Goal: Navigation & Orientation: Find specific page/section

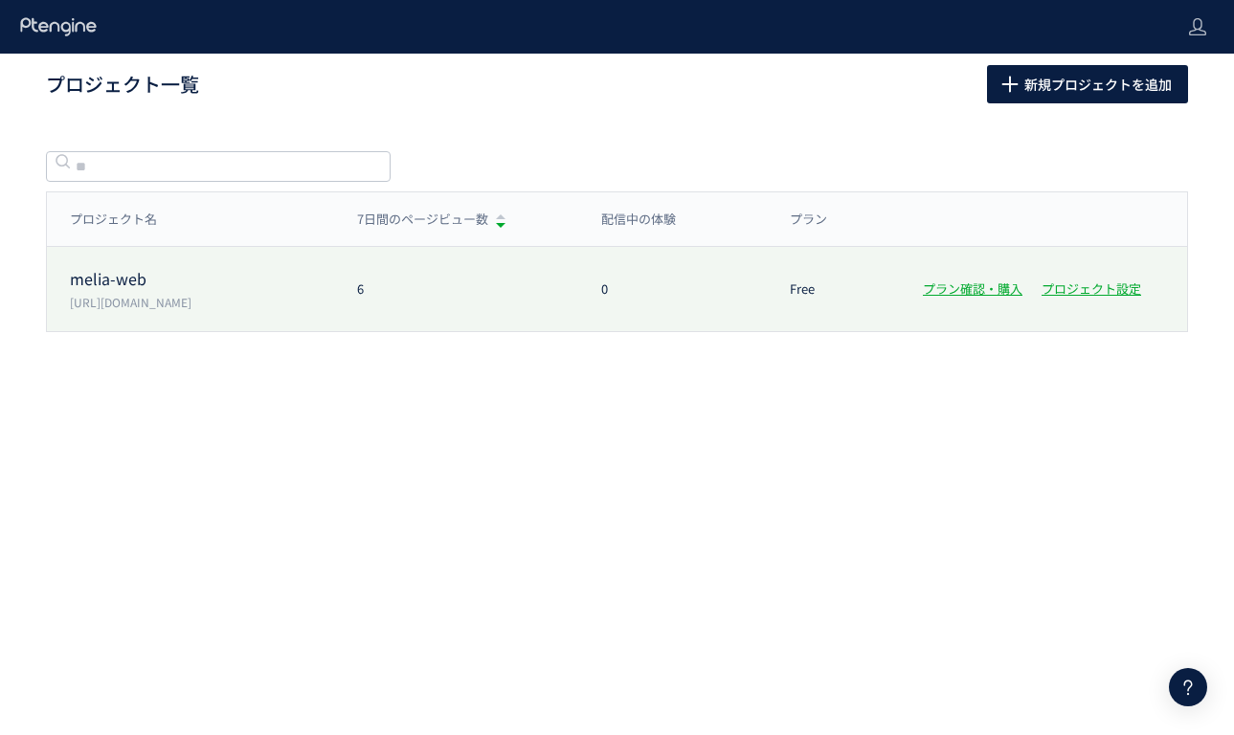
click at [472, 296] on div "6" at bounding box center [456, 289] width 244 height 18
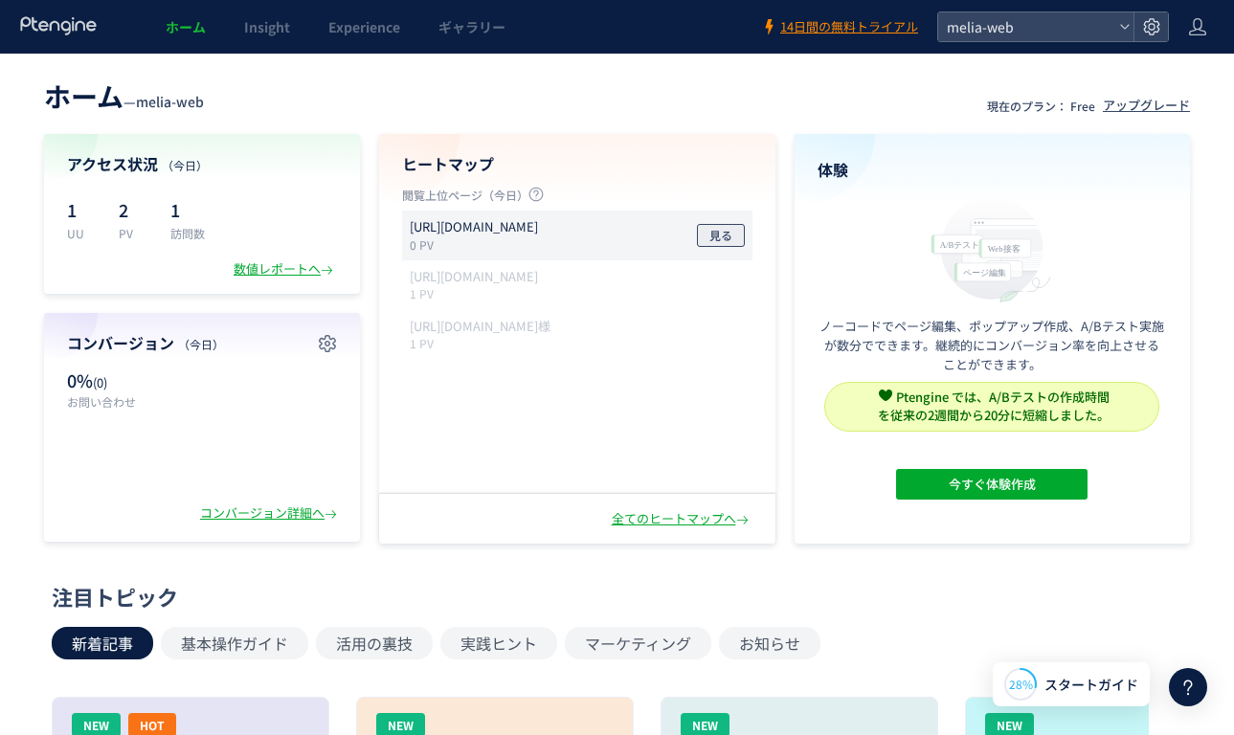
click at [712, 236] on span "見る" at bounding box center [720, 235] width 23 height 23
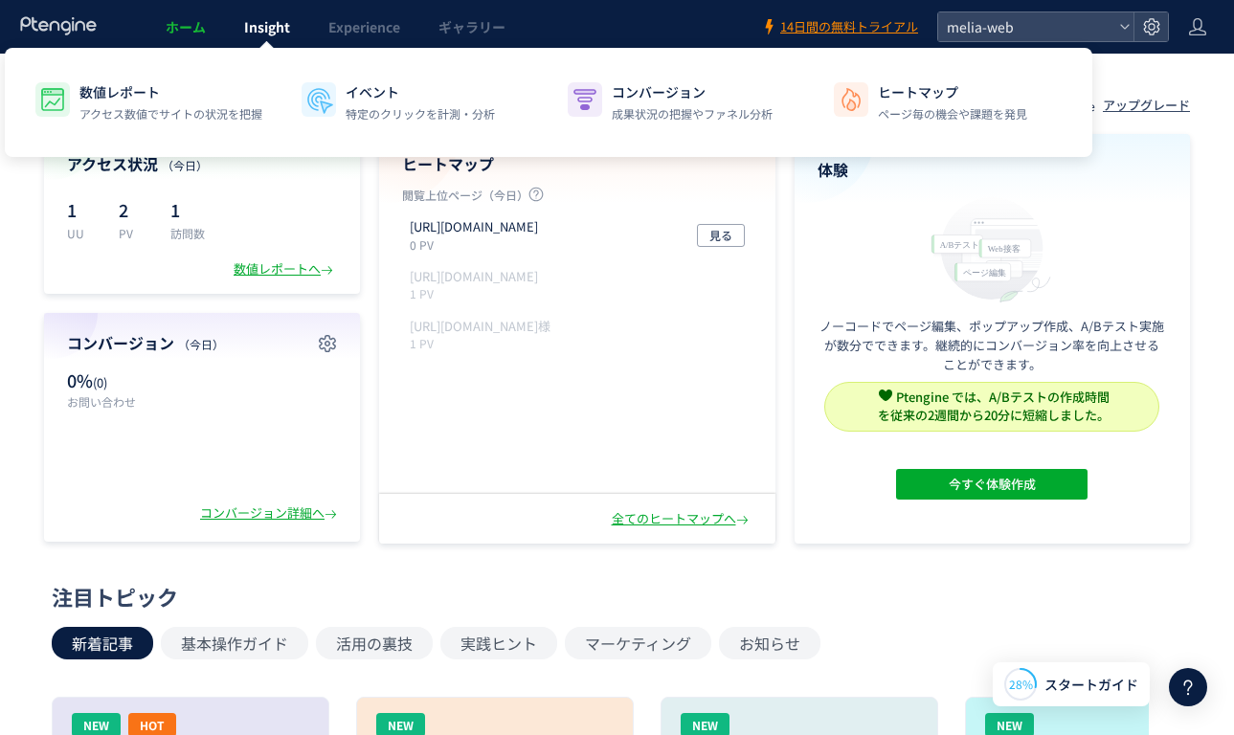
click at [284, 24] on span "Insight" at bounding box center [267, 26] width 46 height 19
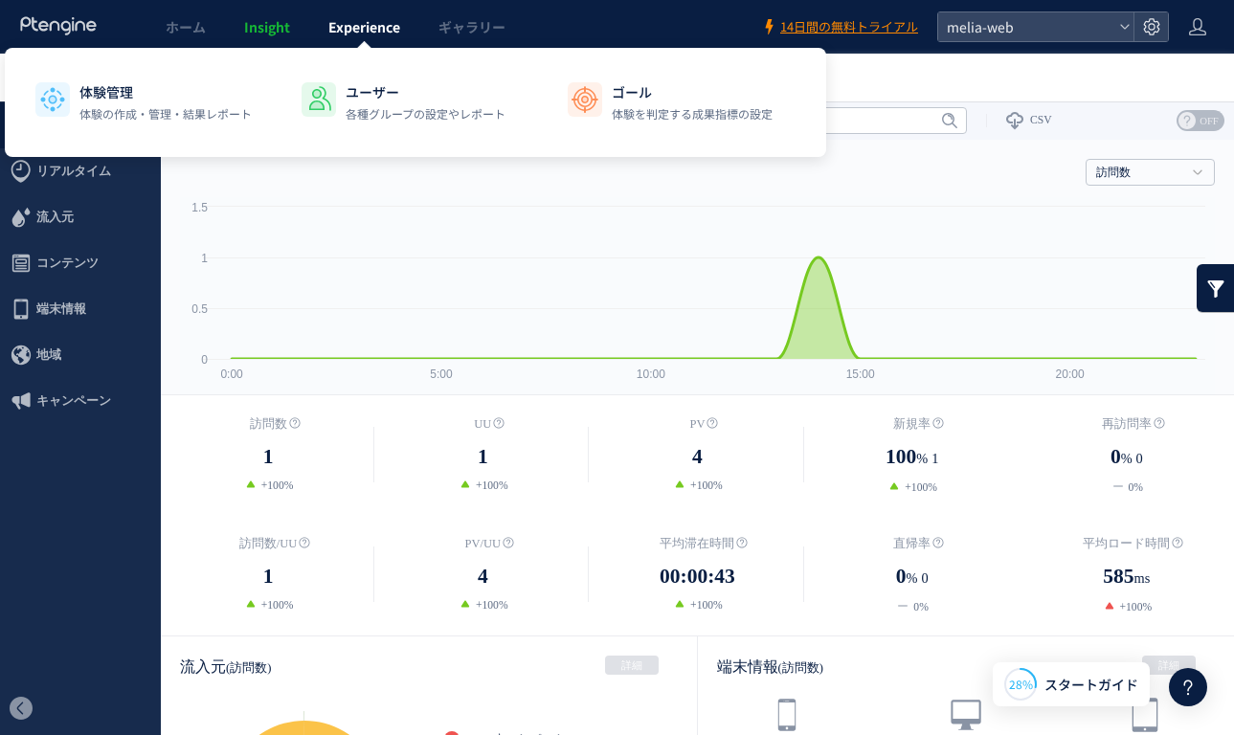
click at [348, 28] on span "Experience" at bounding box center [364, 26] width 72 height 19
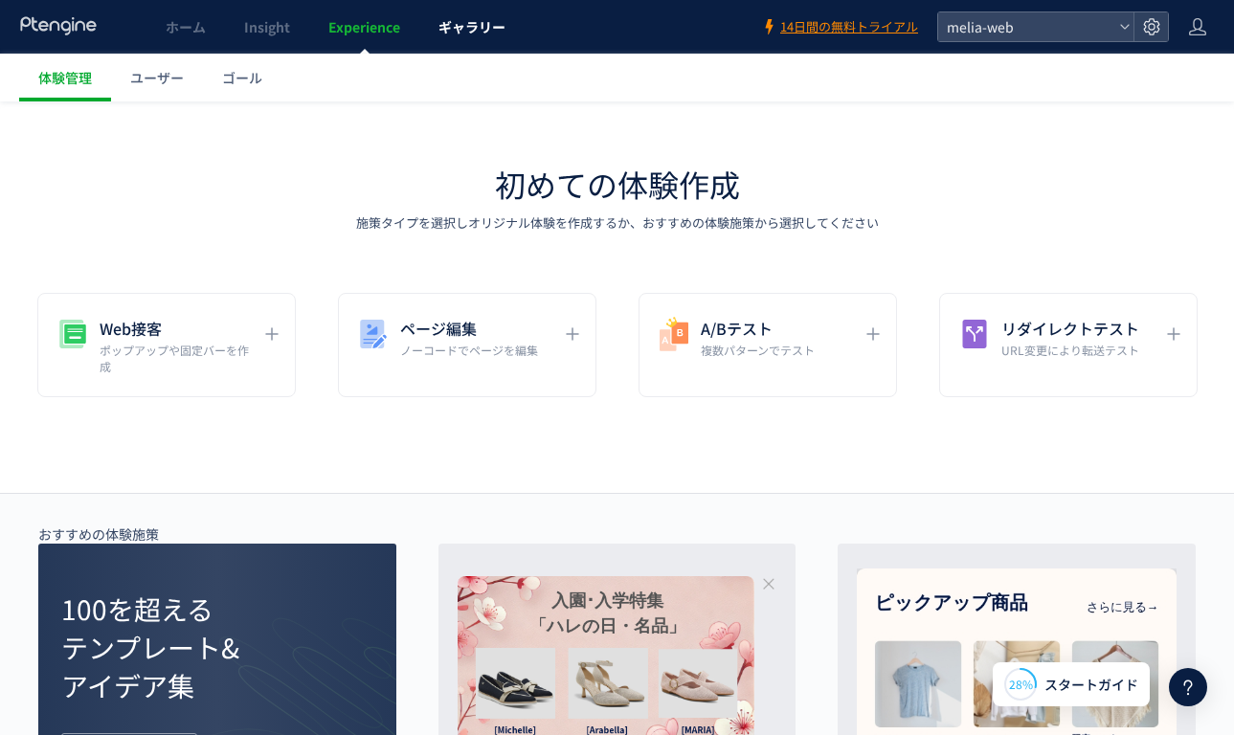
click at [435, 26] on link "ギャラリー" at bounding box center [471, 27] width 105 height 54
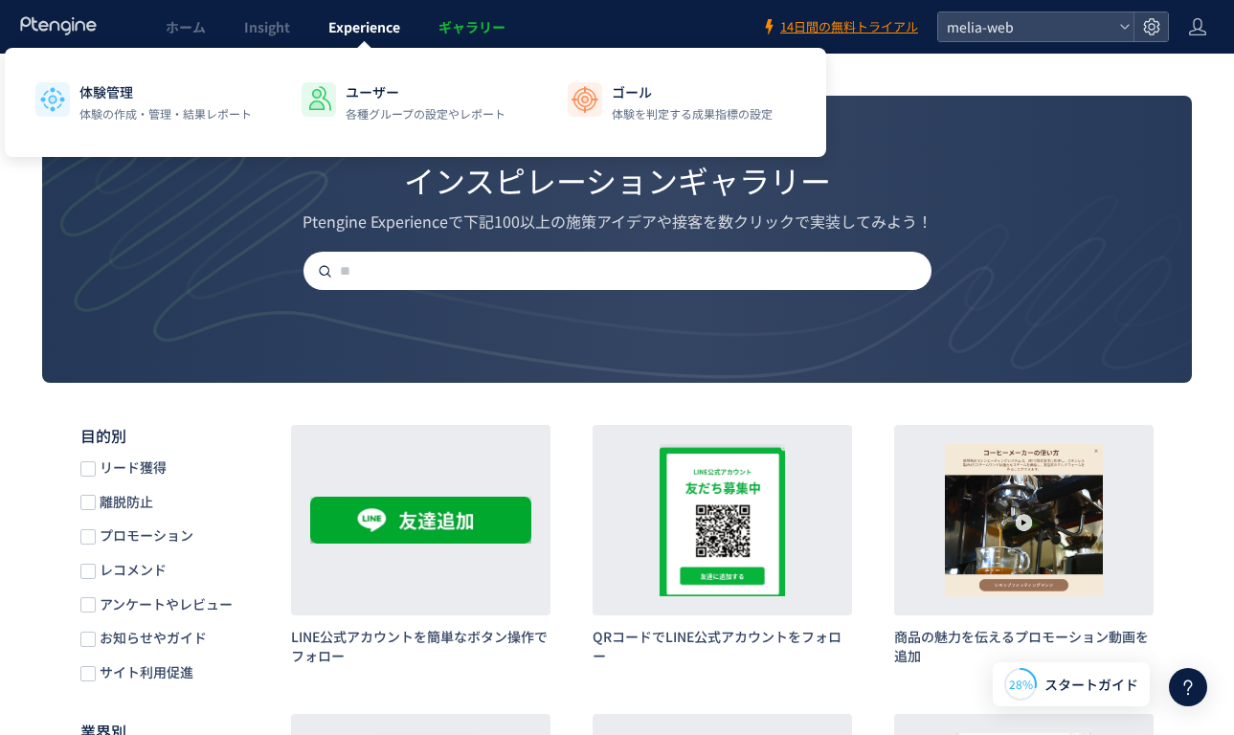
click at [325, 24] on link "Experience" at bounding box center [364, 27] width 110 height 54
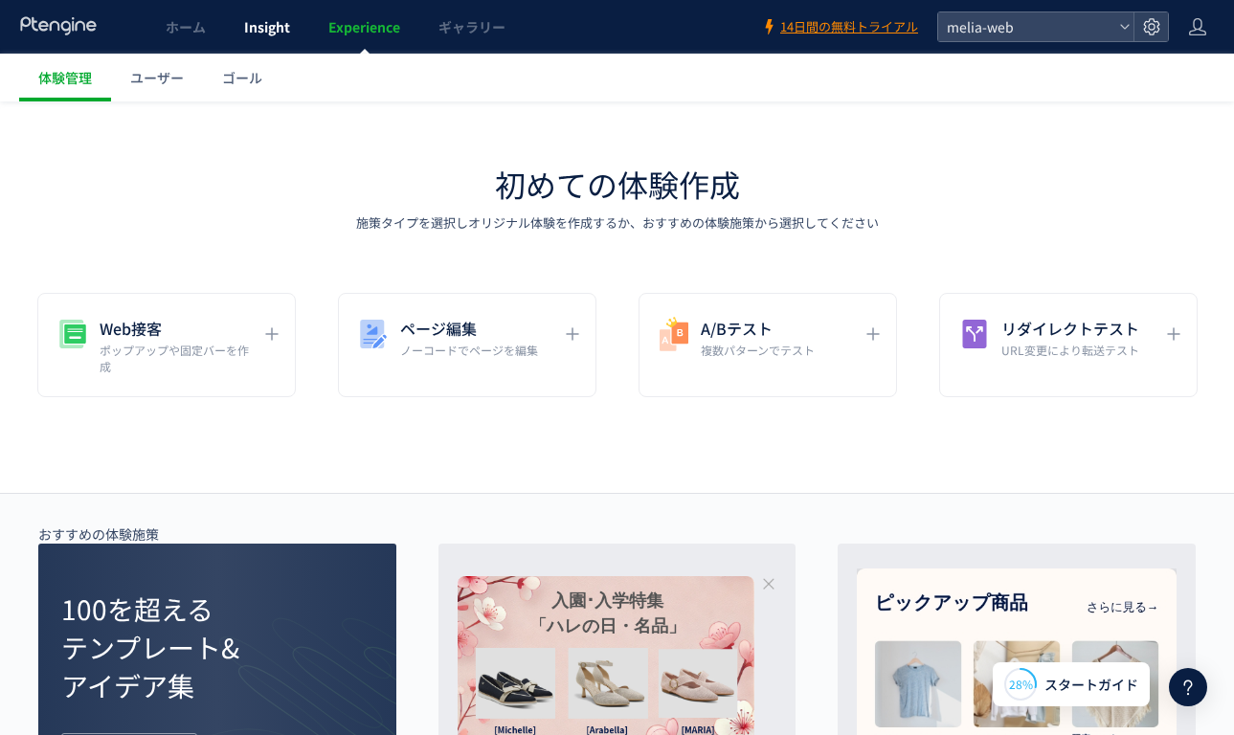
click at [258, 22] on span "Insight" at bounding box center [267, 26] width 46 height 19
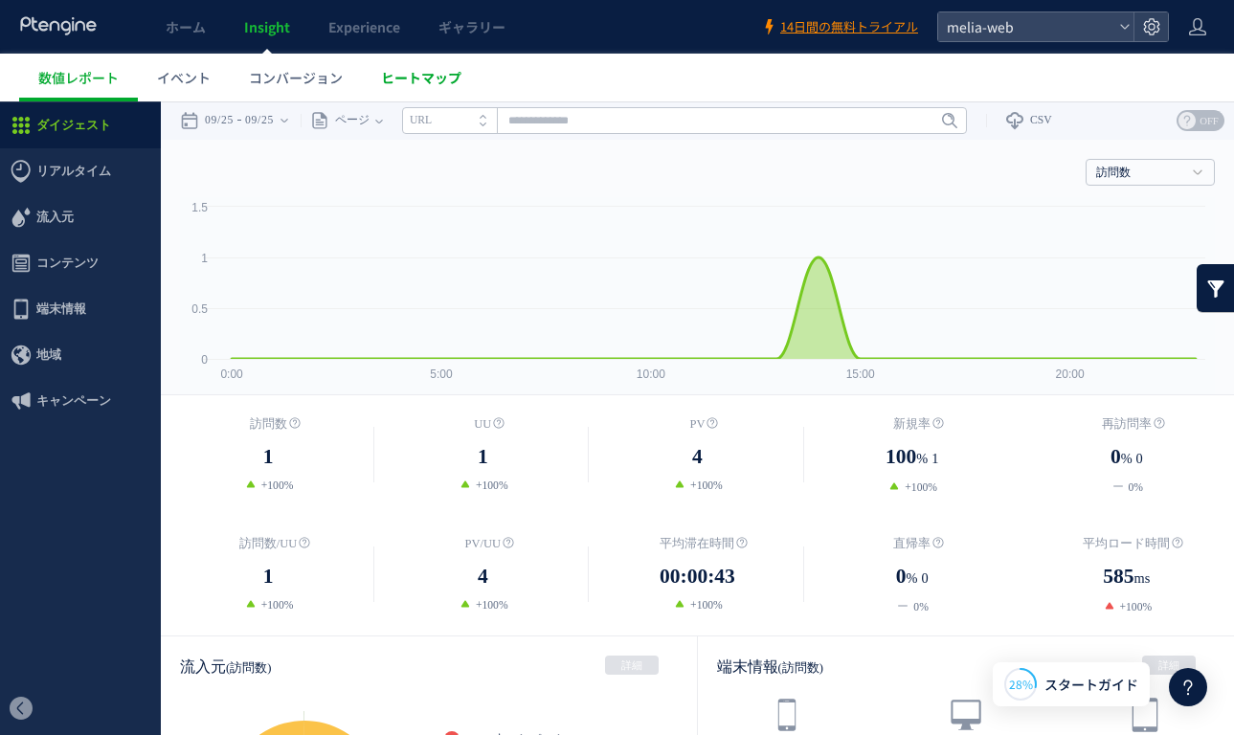
click at [406, 79] on span "ヒートマップ" at bounding box center [421, 77] width 80 height 19
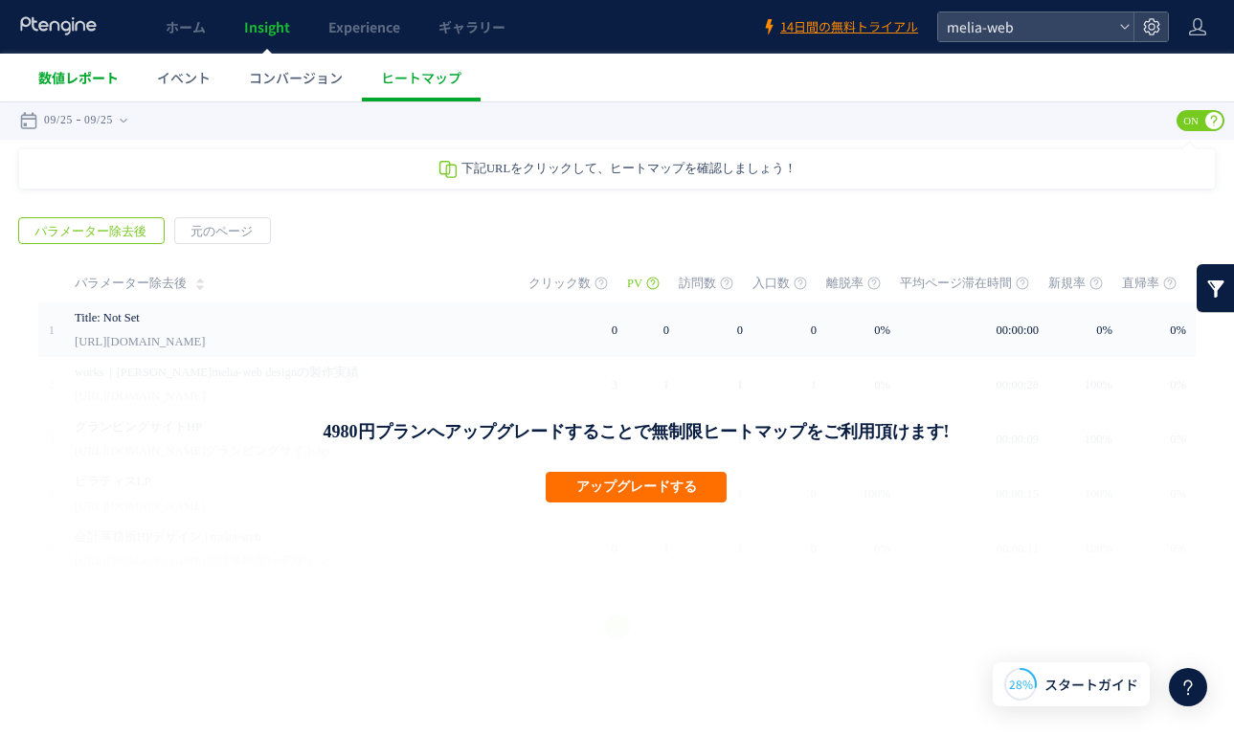
click at [116, 70] on span "数値レポート" at bounding box center [78, 77] width 80 height 19
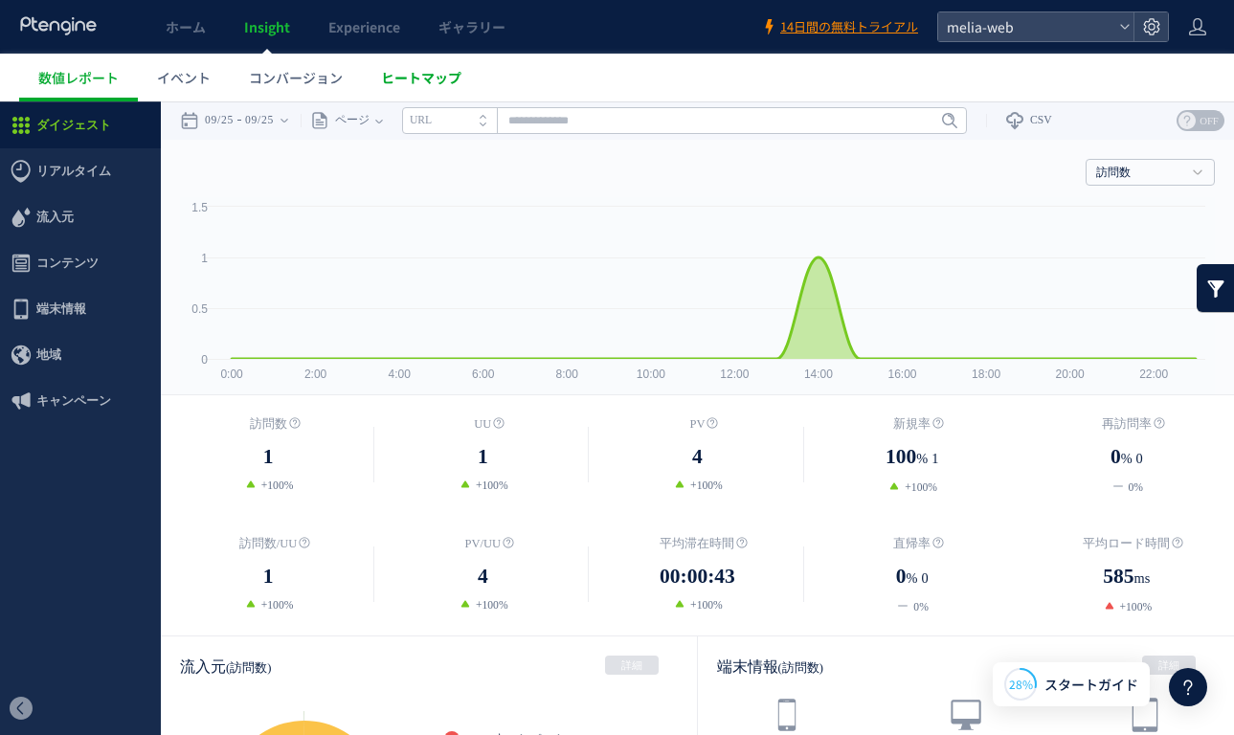
click at [411, 80] on span "ヒートマップ" at bounding box center [421, 77] width 80 height 19
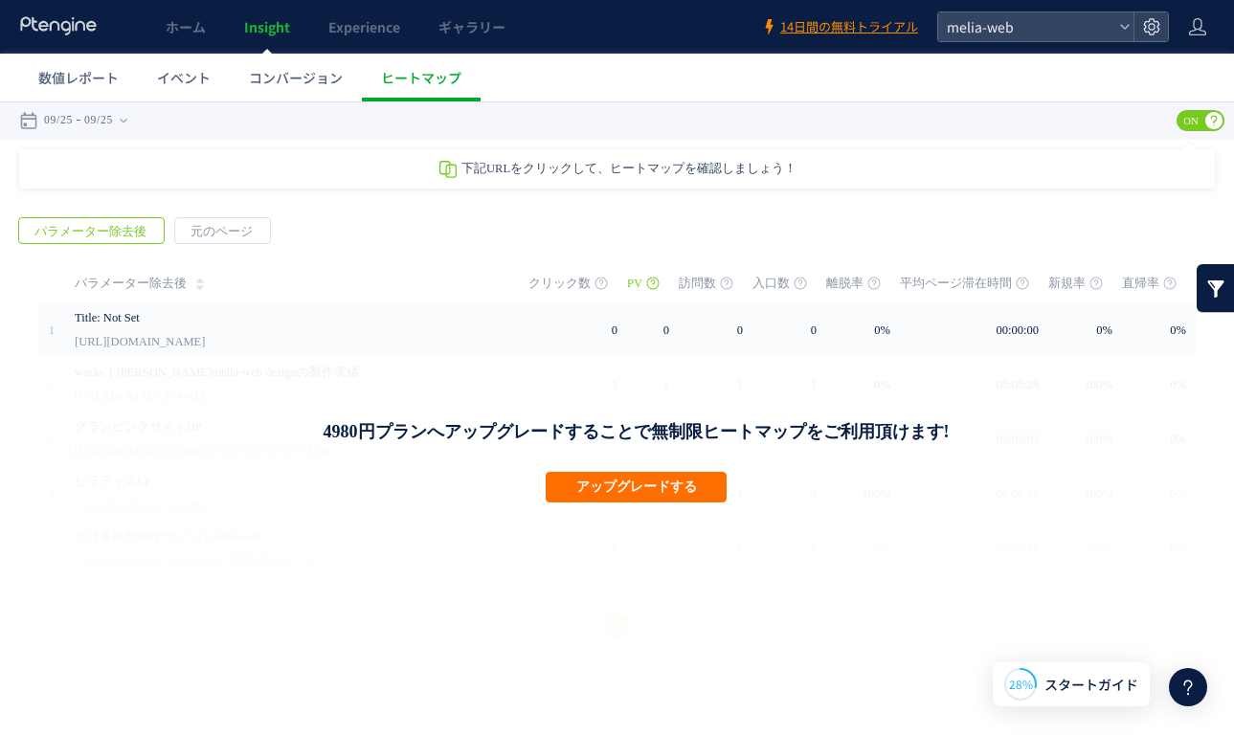
click at [348, 161] on div "下記URLをクリックして、ヒートマップを確認しましょう！" at bounding box center [616, 168] width 1195 height 39
click at [137, 234] on span "パラメーター除去後" at bounding box center [90, 231] width 143 height 27
click at [184, 22] on span "ホーム" at bounding box center [186, 26] width 40 height 19
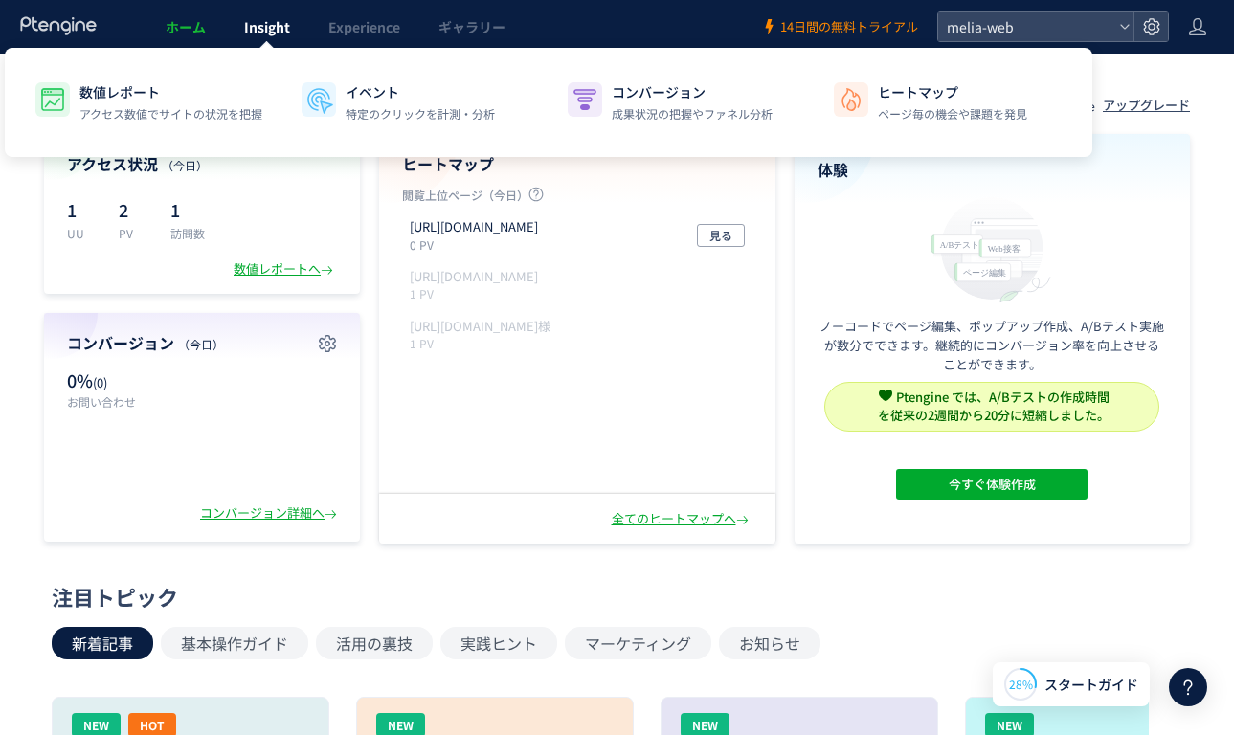
click at [270, 22] on span "Insight" at bounding box center [267, 26] width 46 height 19
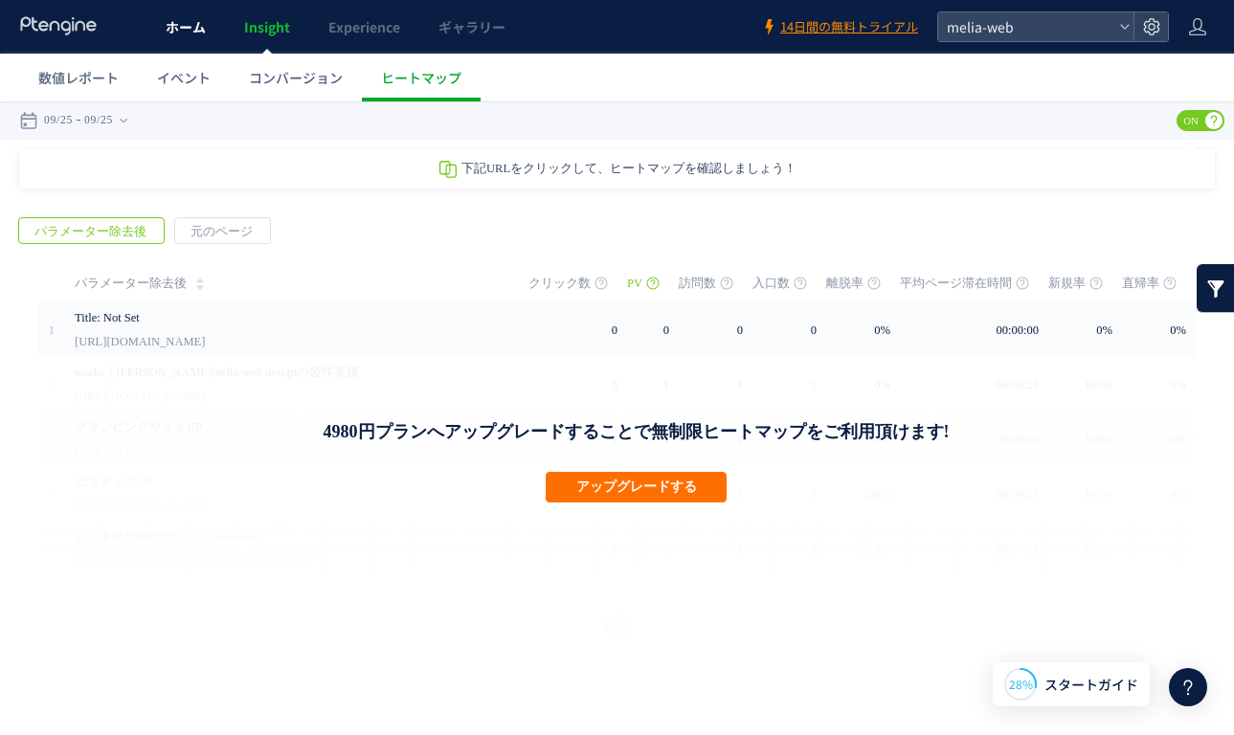
click at [201, 22] on span "ホーム" at bounding box center [186, 26] width 40 height 19
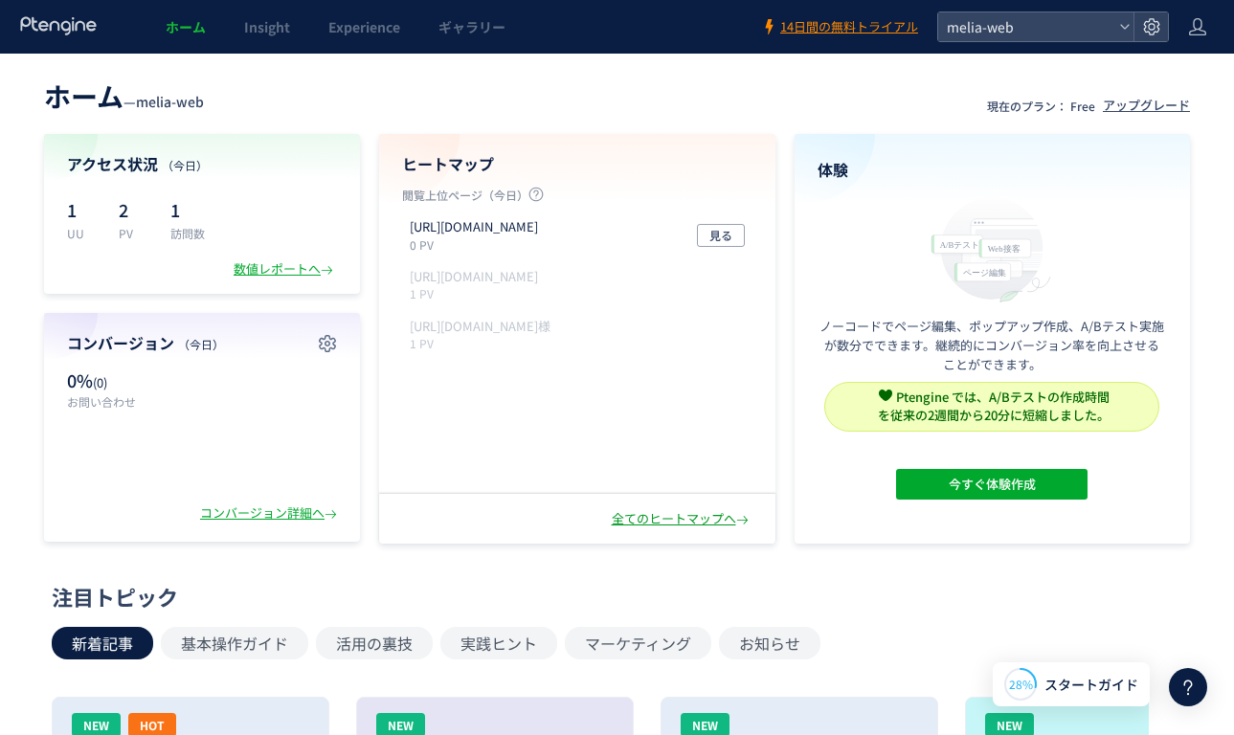
click at [649, 518] on div "全てのヒートマップへ" at bounding box center [682, 519] width 141 height 18
